Goal: Find specific page/section: Find specific page/section

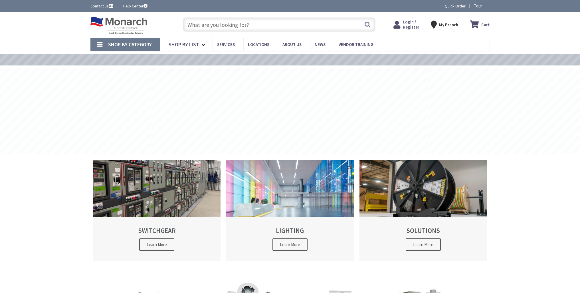
click at [249, 25] on input "text" at bounding box center [279, 24] width 193 height 14
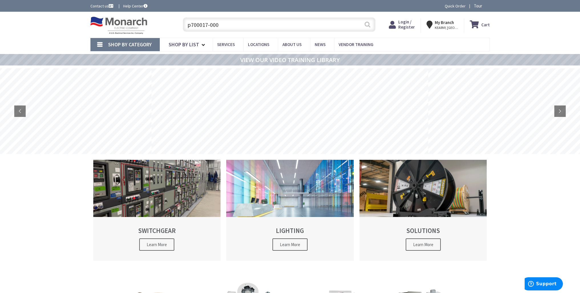
type input "p700017-000"
click at [366, 26] on button "Search" at bounding box center [367, 24] width 7 height 13
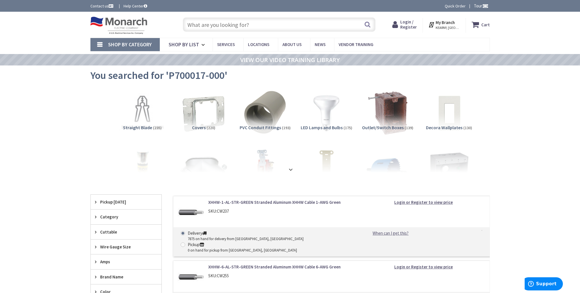
click at [208, 25] on input "text" at bounding box center [279, 24] width 193 height 14
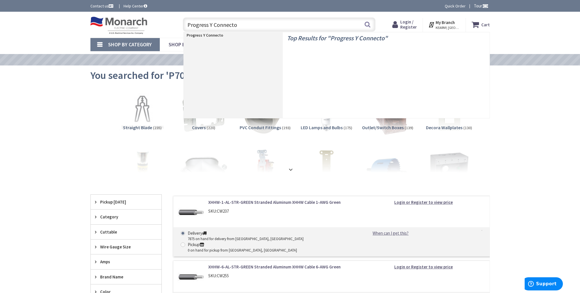
type input "Progress Y Connector"
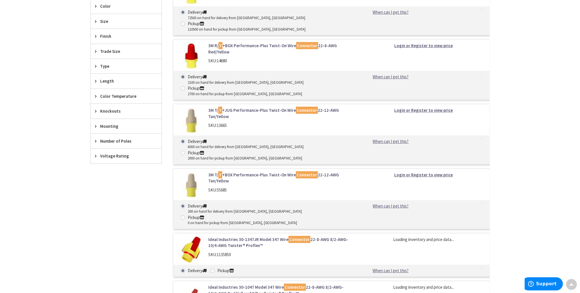
scroll to position [285, 0]
